Goal: Task Accomplishment & Management: Manage account settings

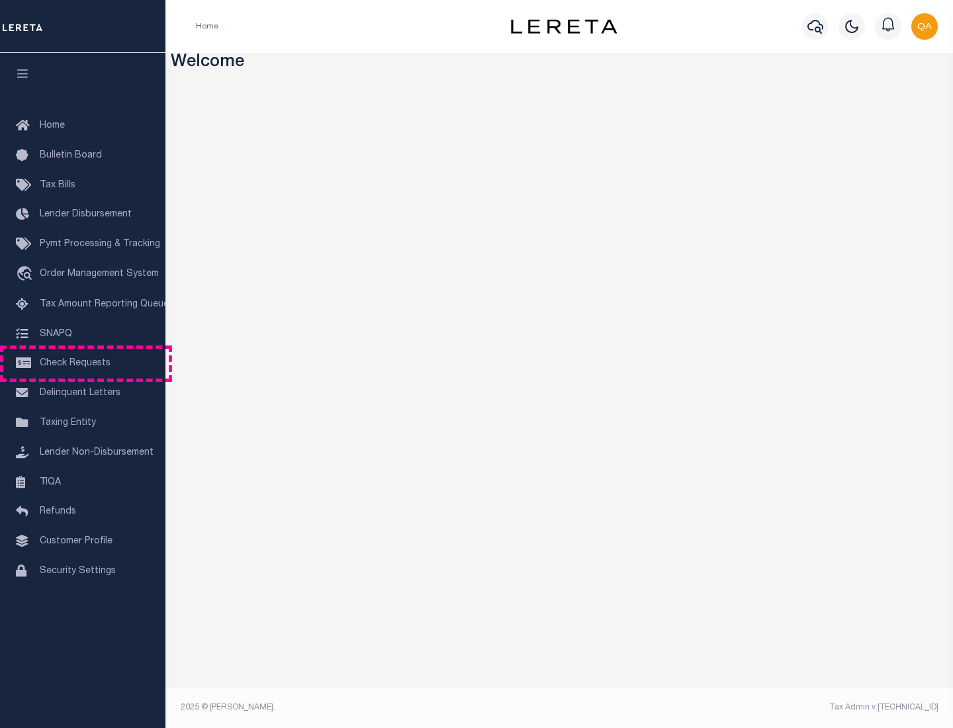
click at [83, 363] on span "Check Requests" at bounding box center [75, 363] width 71 height 9
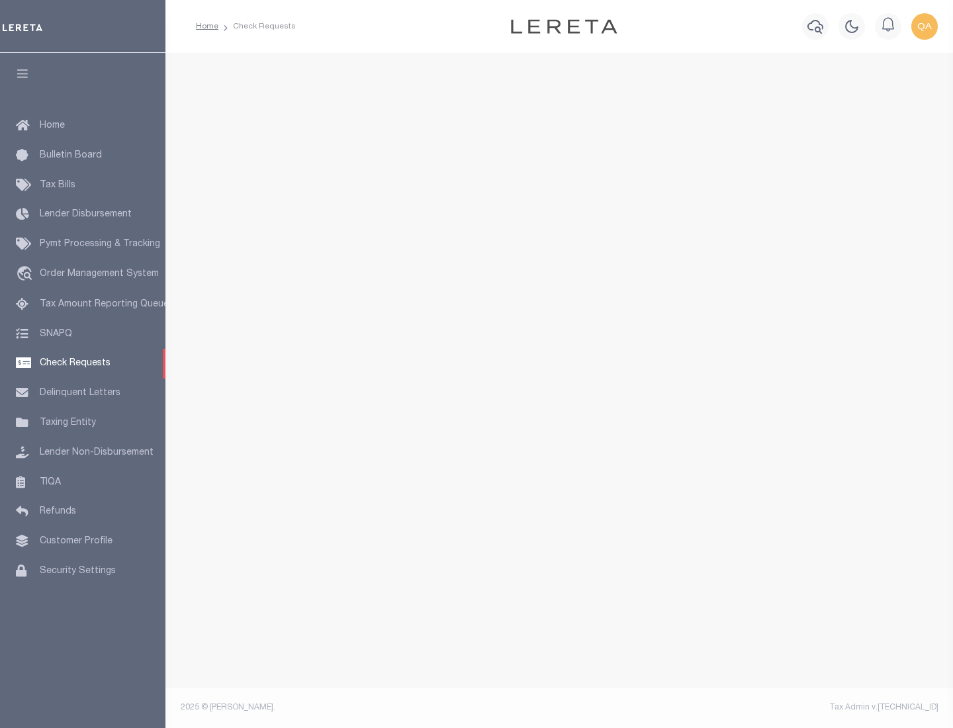
select select "50"
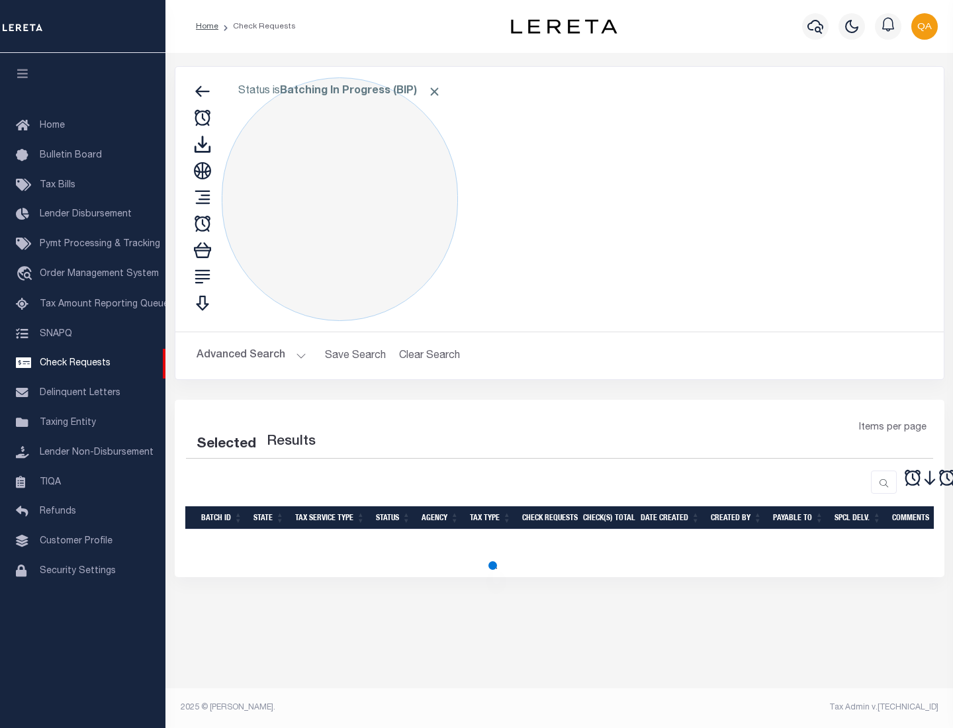
select select "50"
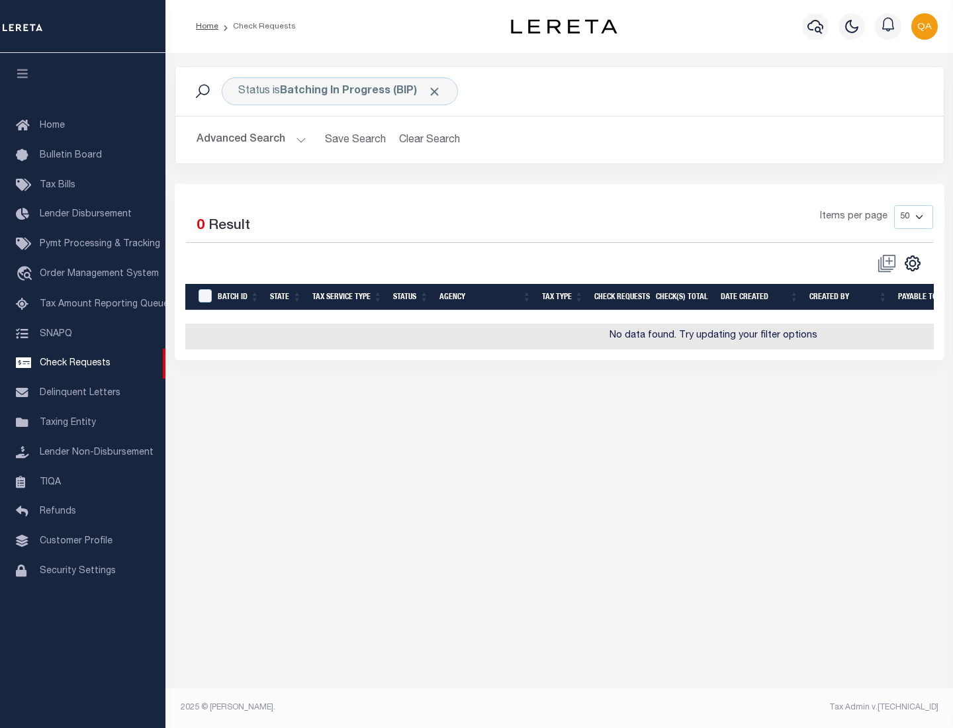
click at [435, 91] on span "Click to Remove" at bounding box center [435, 92] width 14 height 14
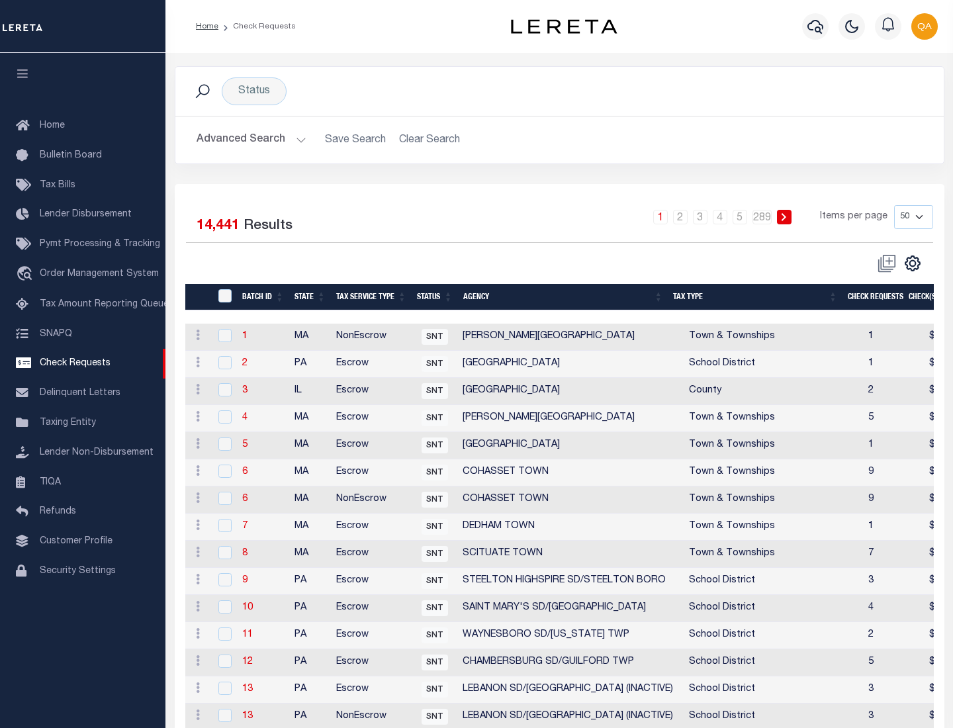
scroll to position [638, 0]
